Goal: Communication & Community: Share content

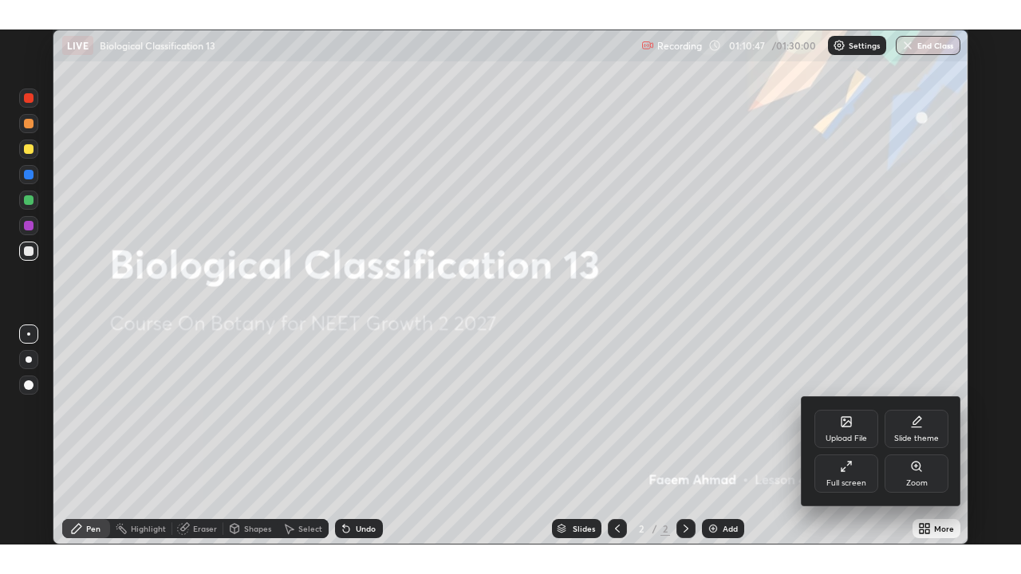
scroll to position [515, 1021]
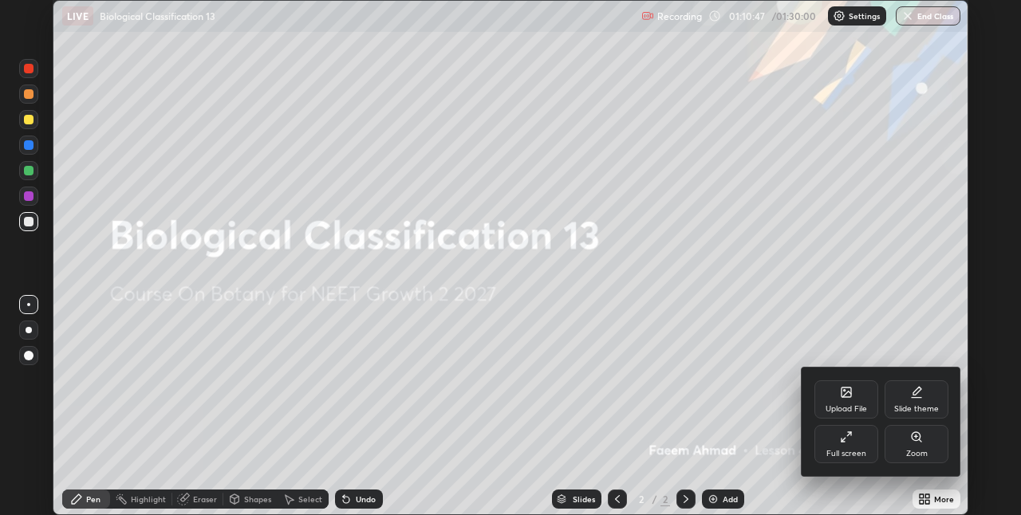
click at [850, 450] on div "Full screen" at bounding box center [846, 454] width 40 height 8
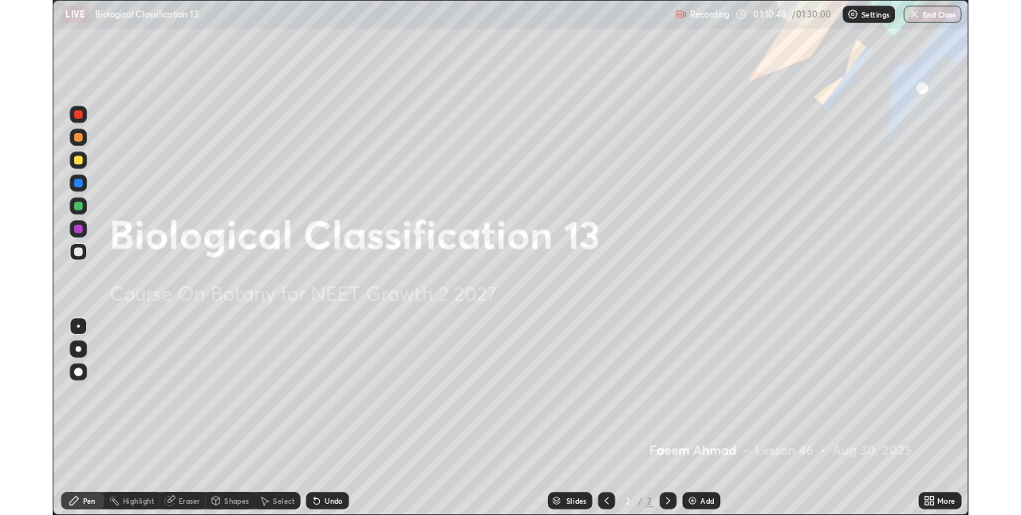
scroll to position [574, 1021]
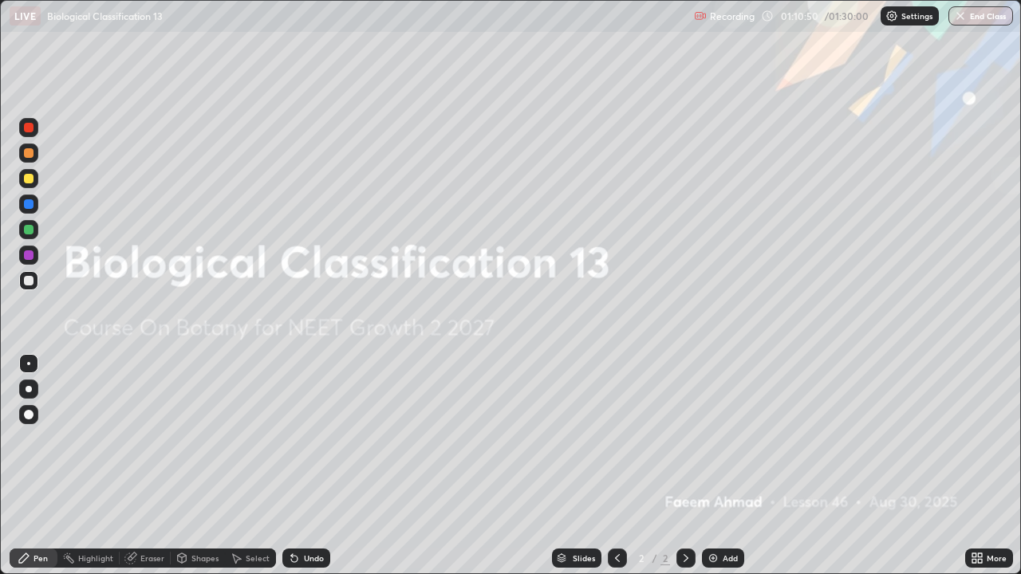
click at [717, 514] on img at bounding box center [712, 558] width 13 height 13
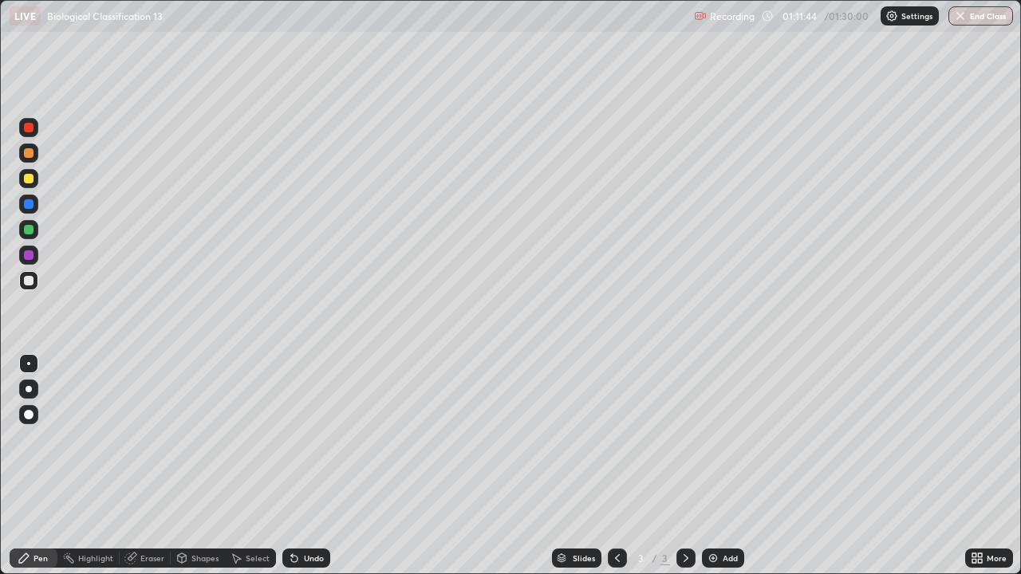
click at [321, 514] on div "Undo" at bounding box center [314, 558] width 20 height 8
click at [304, 514] on div "Undo" at bounding box center [314, 558] width 20 height 8
click at [714, 514] on img at bounding box center [712, 558] width 13 height 13
click at [296, 514] on div "Undo" at bounding box center [306, 558] width 48 height 19
click at [304, 514] on div "Undo" at bounding box center [314, 558] width 20 height 8
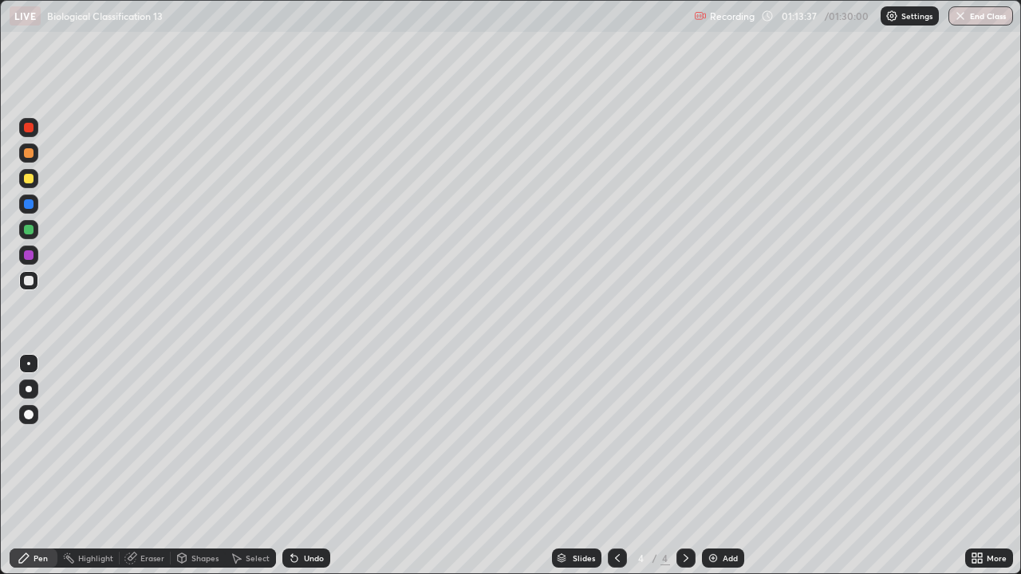
click at [301, 514] on div "Undo" at bounding box center [306, 558] width 48 height 19
click at [292, 514] on icon at bounding box center [294, 559] width 6 height 6
click at [304, 514] on div "Undo" at bounding box center [314, 558] width 20 height 8
click at [305, 514] on div "Undo" at bounding box center [306, 558] width 48 height 19
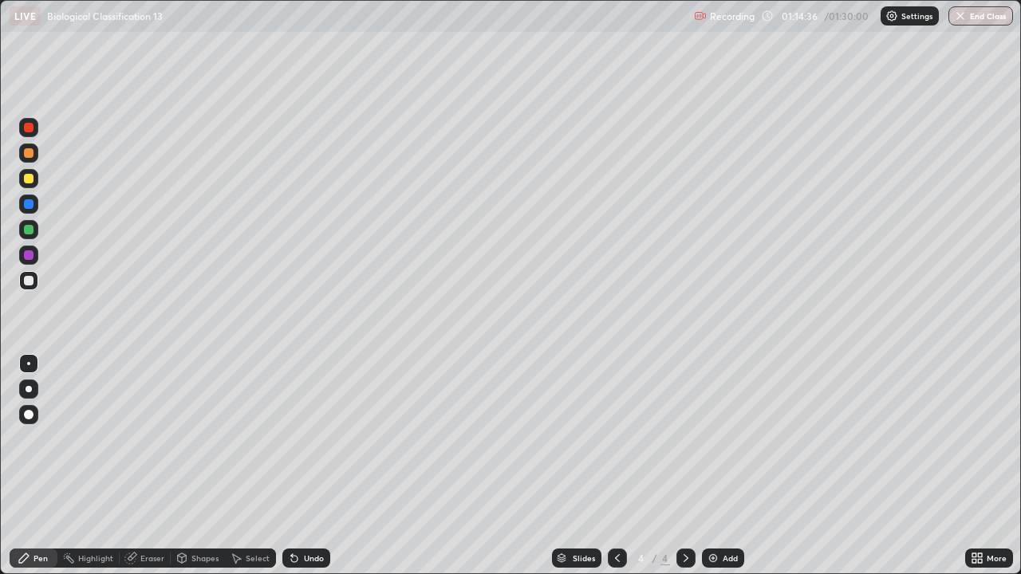
click at [304, 514] on div "Undo" at bounding box center [306, 558] width 48 height 19
click at [305, 514] on div "Undo" at bounding box center [306, 558] width 48 height 19
click at [300, 514] on div "Undo" at bounding box center [306, 558] width 48 height 19
click at [295, 514] on icon at bounding box center [294, 559] width 6 height 6
click at [300, 514] on div "Undo" at bounding box center [306, 558] width 48 height 19
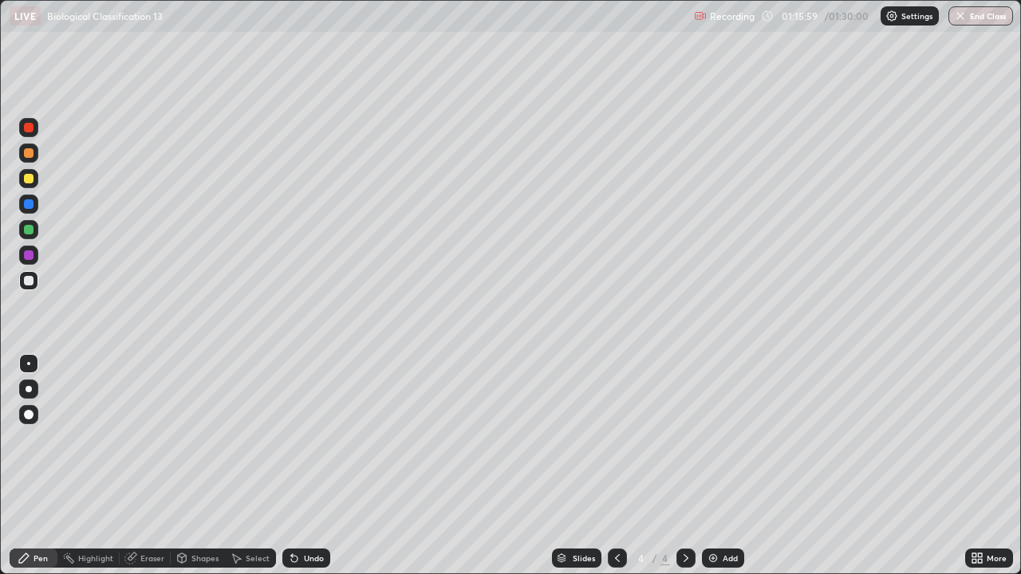
click at [297, 514] on div "Undo" at bounding box center [306, 558] width 48 height 19
click at [291, 514] on icon at bounding box center [292, 555] width 2 height 2
click at [297, 514] on icon at bounding box center [294, 558] width 13 height 13
click at [298, 514] on div "Undo" at bounding box center [306, 558] width 48 height 19
click at [301, 514] on div "Undo" at bounding box center [306, 558] width 48 height 19
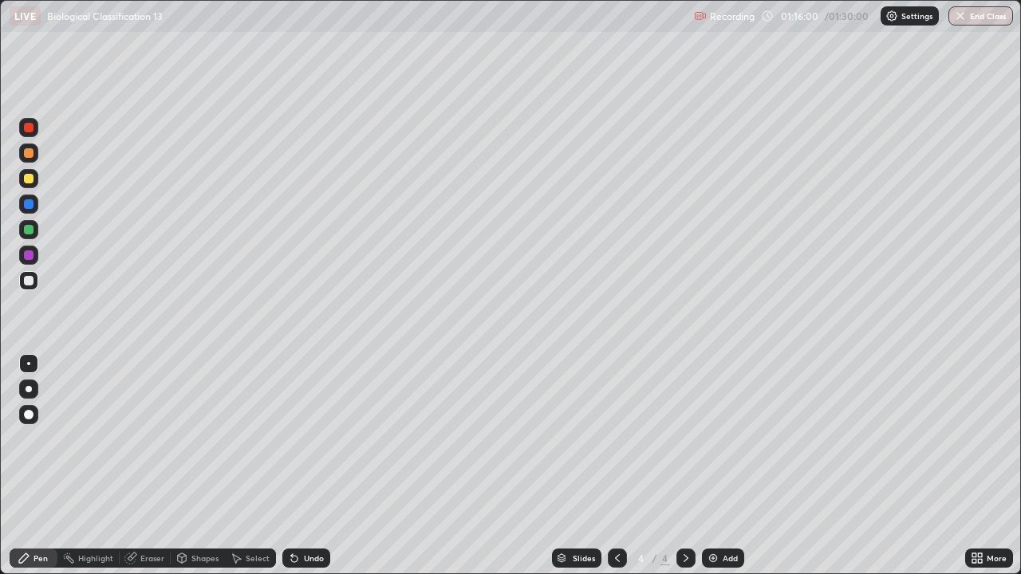
click at [291, 514] on icon at bounding box center [292, 555] width 2 height 2
click at [297, 514] on icon at bounding box center [294, 558] width 13 height 13
click at [722, 514] on div "Add" at bounding box center [723, 558] width 42 height 19
click at [992, 15] on button "End Class" at bounding box center [980, 15] width 65 height 19
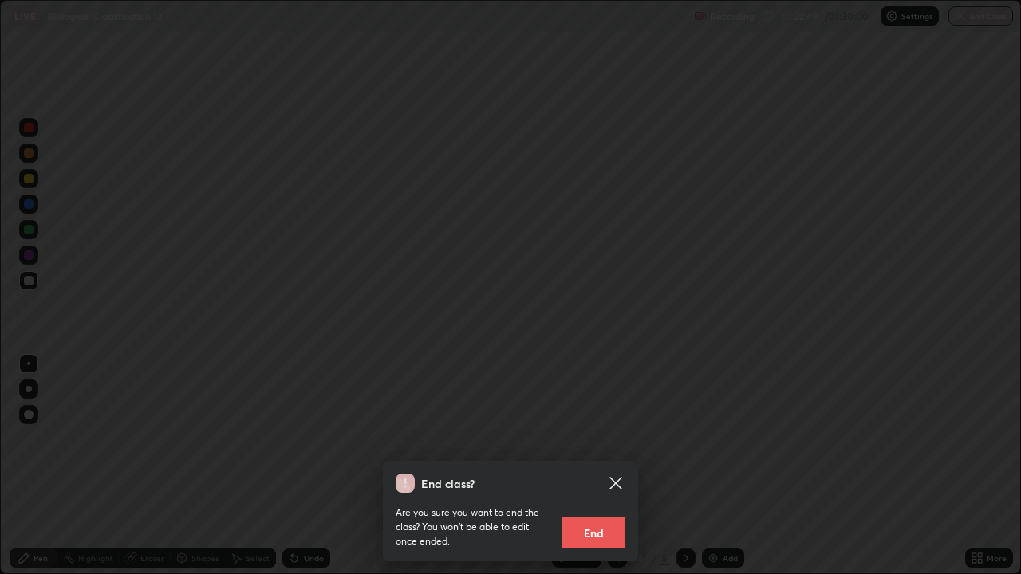
click at [610, 514] on button "End" at bounding box center [593, 533] width 64 height 32
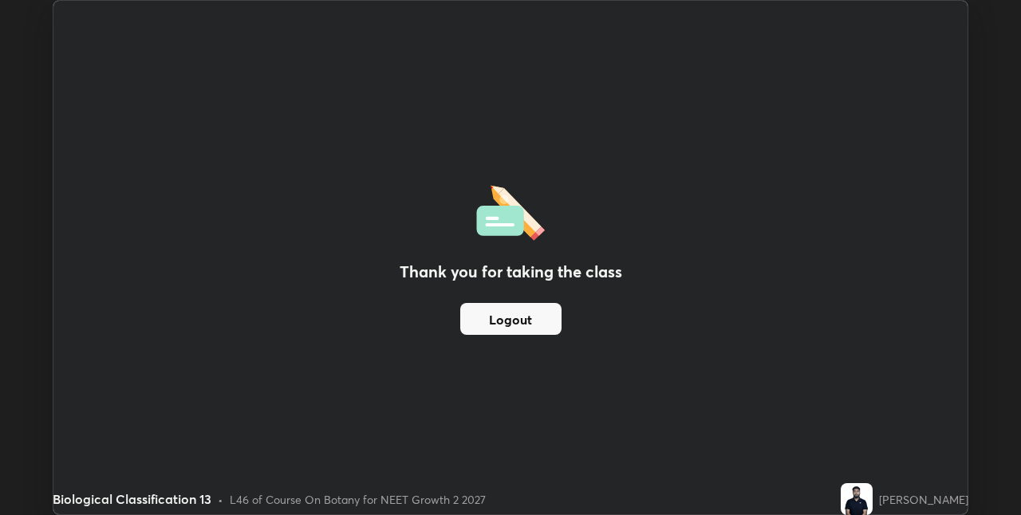
scroll to position [79215, 78709]
